Goal: Transaction & Acquisition: Purchase product/service

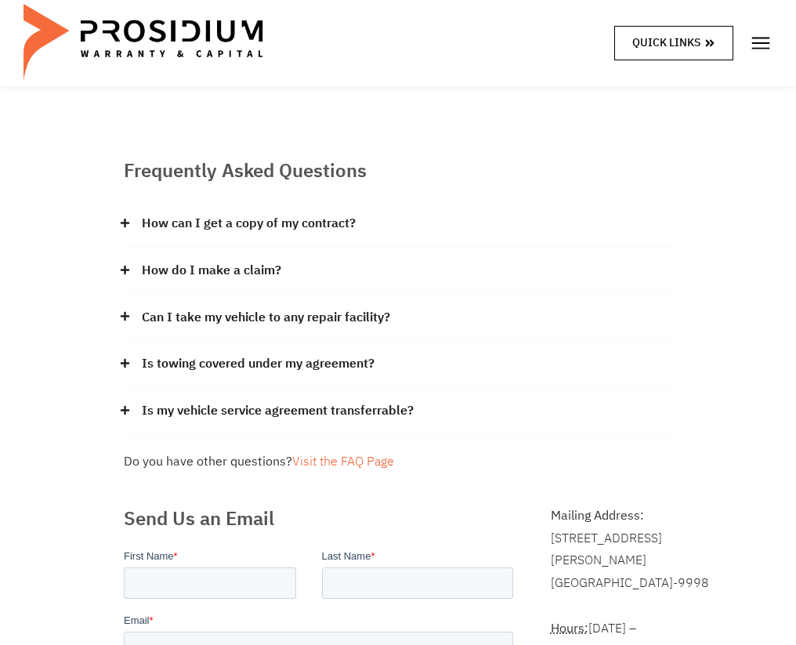
click at [716, 38] on icon at bounding box center [710, 43] width 11 height 11
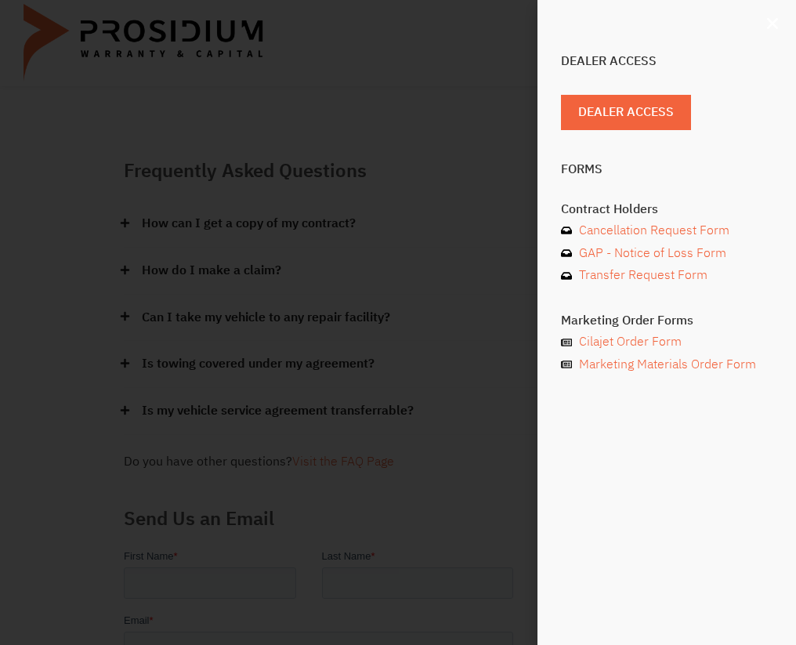
click at [776, 23] on icon "Close" at bounding box center [773, 24] width 16 height 16
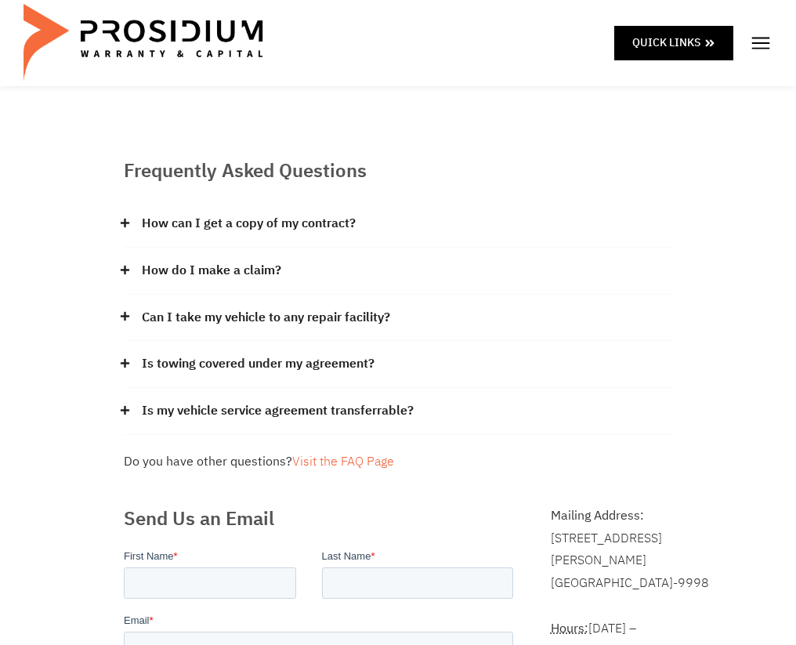
click at [764, 45] on img at bounding box center [761, 43] width 24 height 24
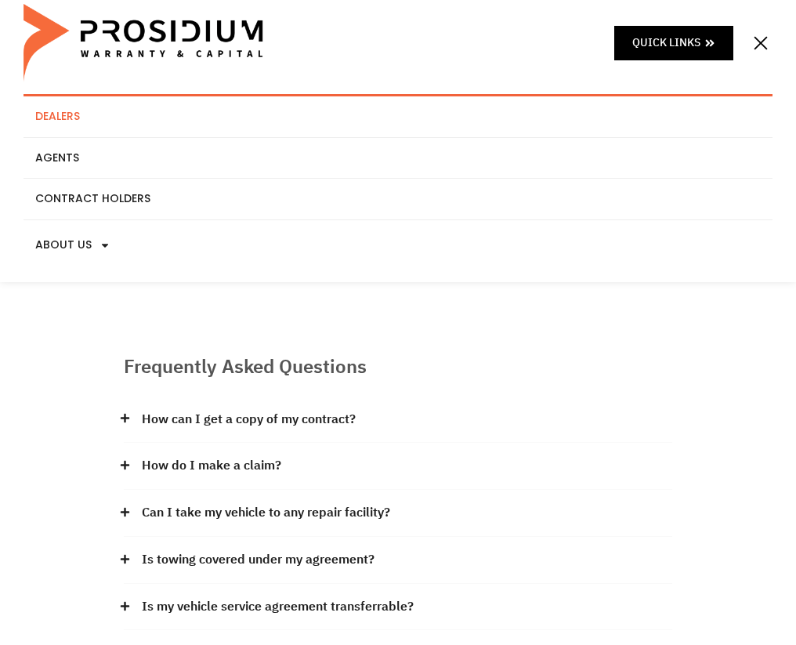
click at [67, 124] on link "Dealers" at bounding box center [398, 116] width 749 height 41
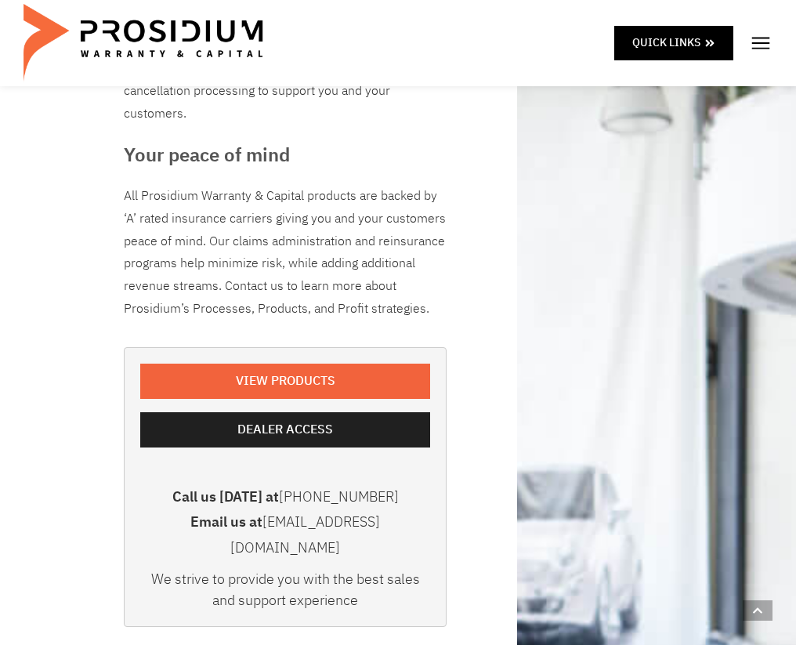
scroll to position [292, 0]
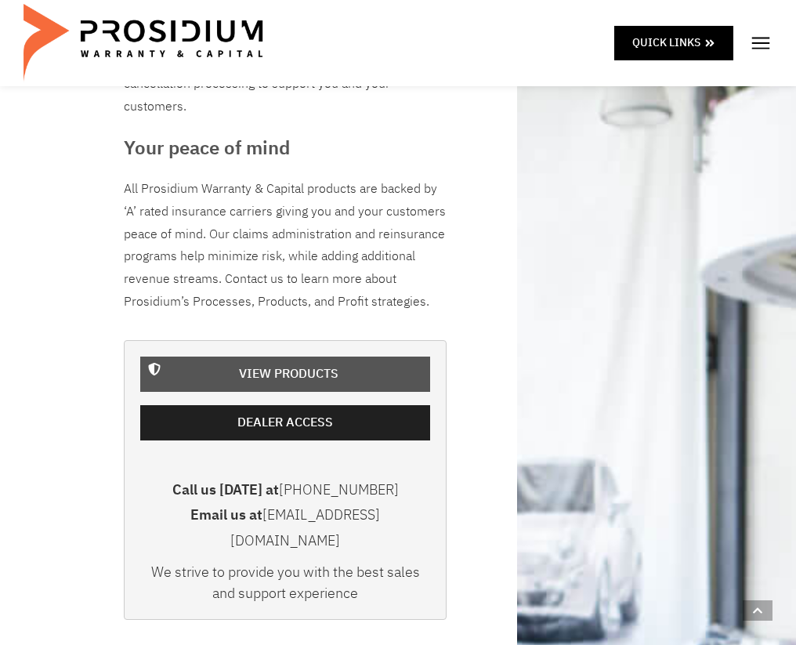
click at [254, 368] on span "View Products" at bounding box center [289, 374] width 100 height 23
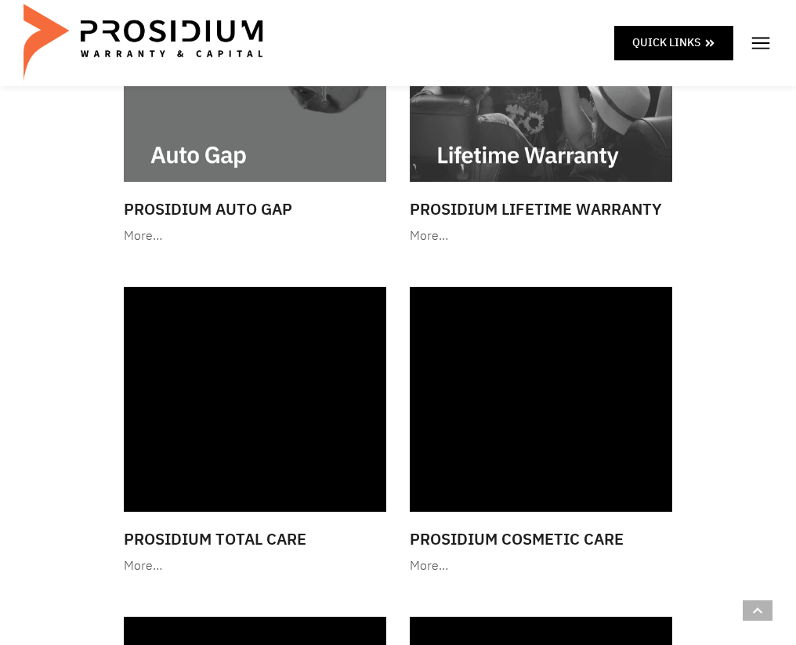
scroll to position [1432, 0]
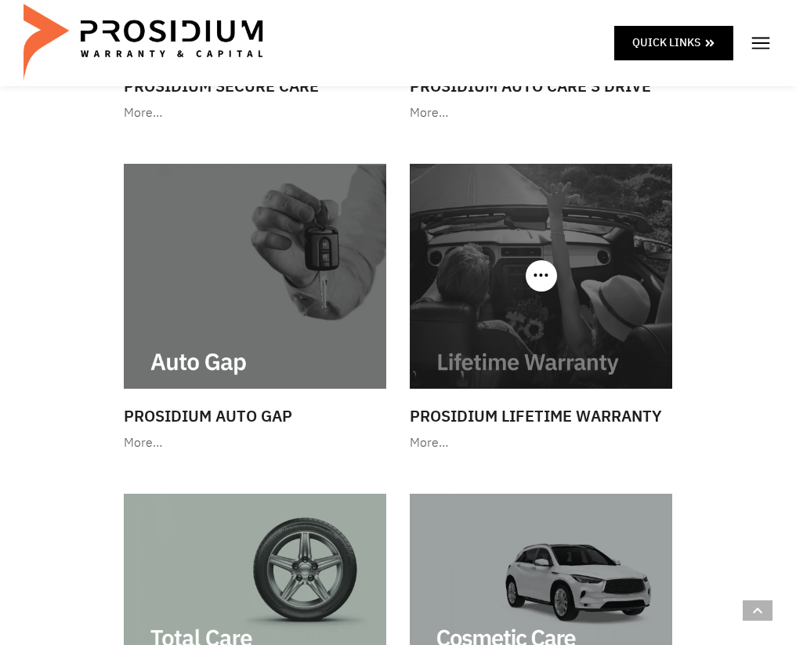
click at [542, 320] on img at bounding box center [541, 276] width 263 height 225
